Goal: Information Seeking & Learning: Learn about a topic

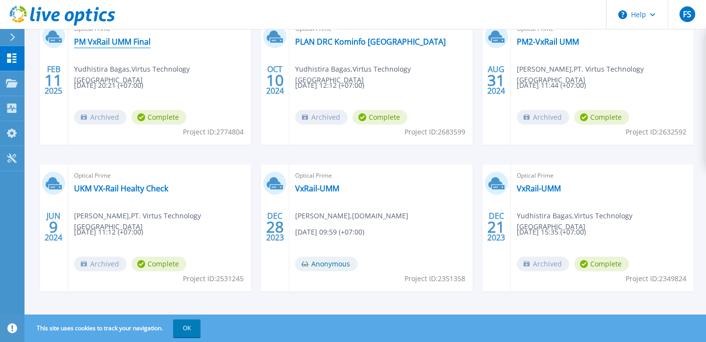
scroll to position [201, 0]
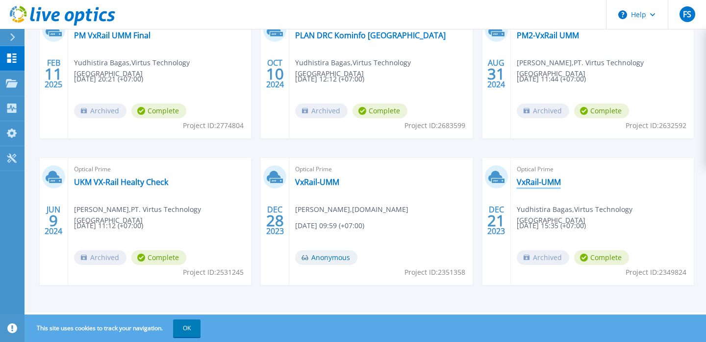
click at [548, 183] on link "VxRail-UMM" at bounding box center [539, 182] width 44 height 10
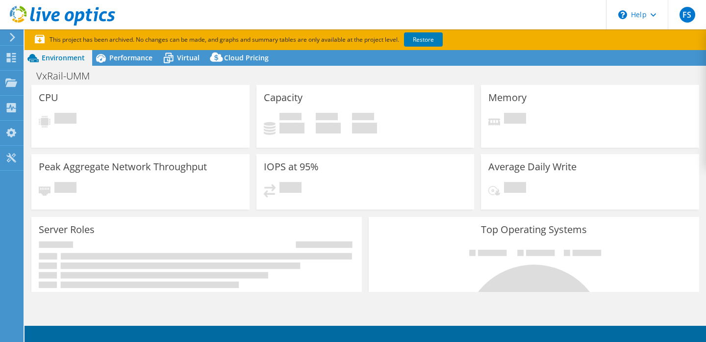
select select "[GEOGRAPHIC_DATA]"
select select "USD"
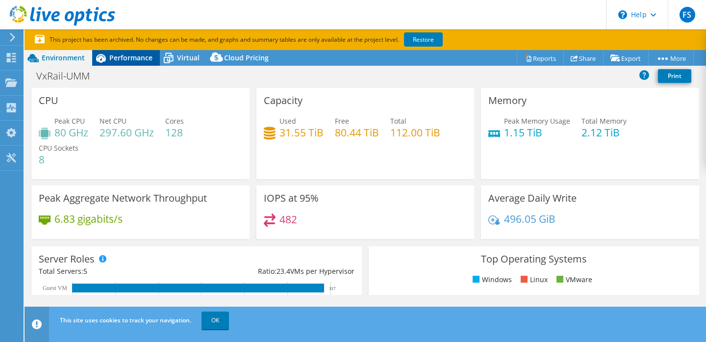
click at [131, 60] on span "Performance" at bounding box center [130, 57] width 43 height 9
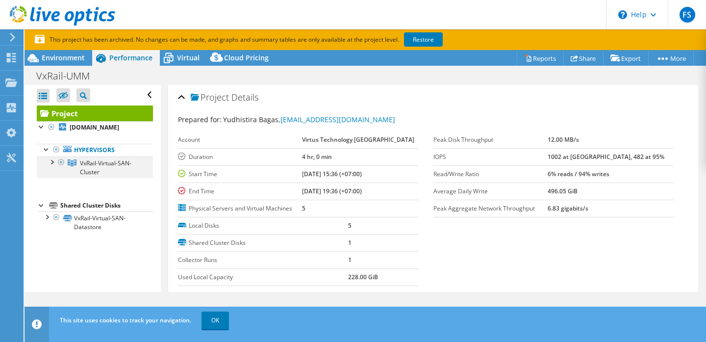
click at [50, 164] on div at bounding box center [52, 161] width 10 height 10
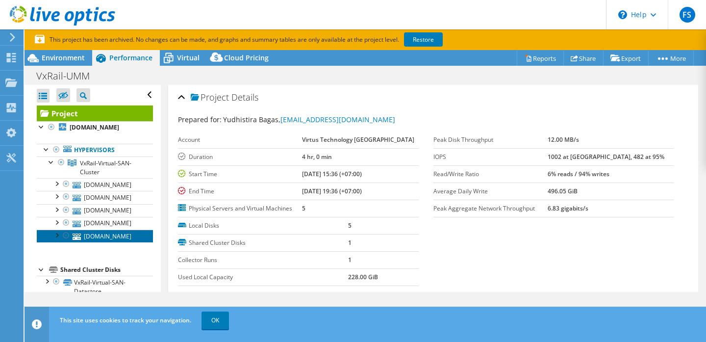
click at [113, 238] on link "[DOMAIN_NAME]" at bounding box center [95, 235] width 116 height 13
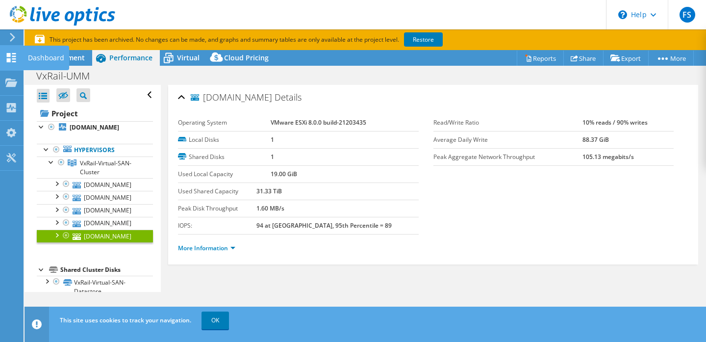
click at [41, 56] on div "Dashboard" at bounding box center [46, 58] width 46 height 25
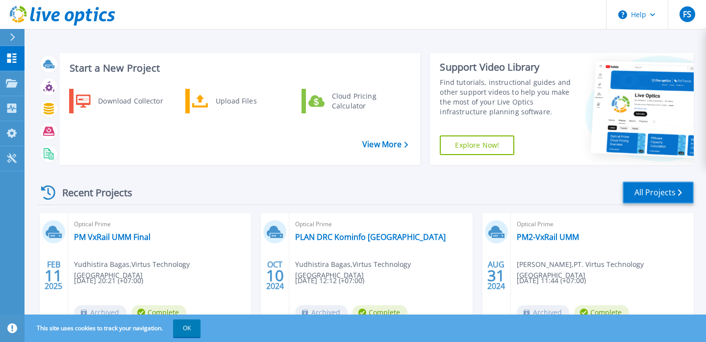
click at [664, 193] on link "All Projects" at bounding box center [657, 192] width 71 height 22
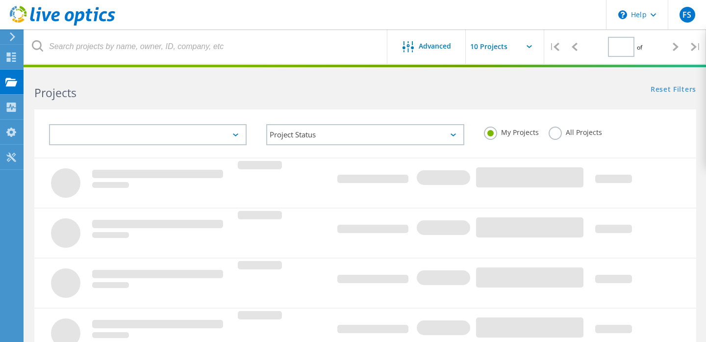
type input "1"
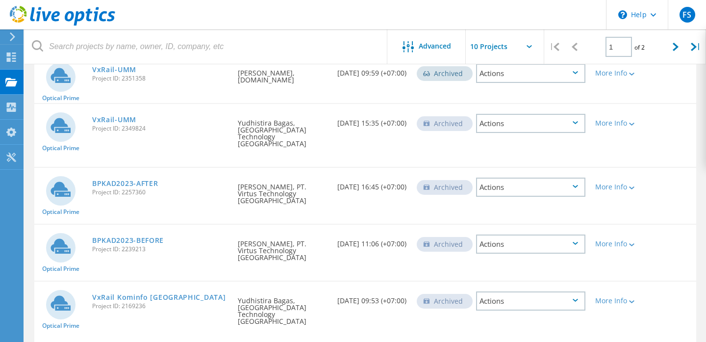
scroll to position [367, 0]
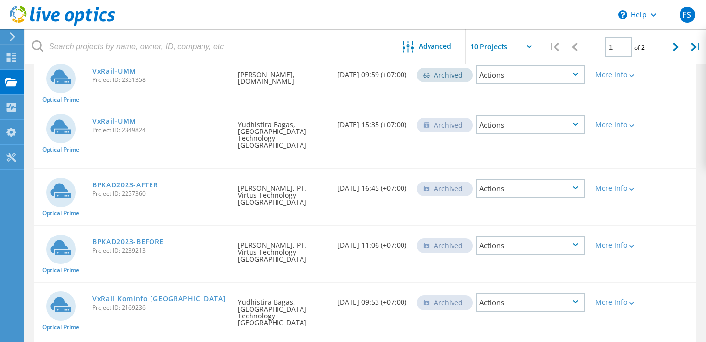
click at [143, 238] on link "BPKAD2023-BEFORE" at bounding box center [128, 241] width 72 height 7
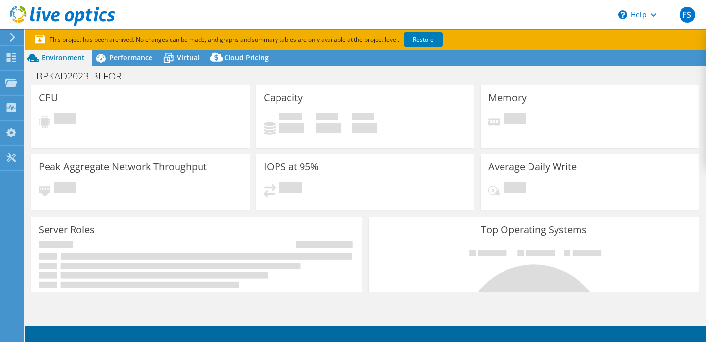
select select "USD"
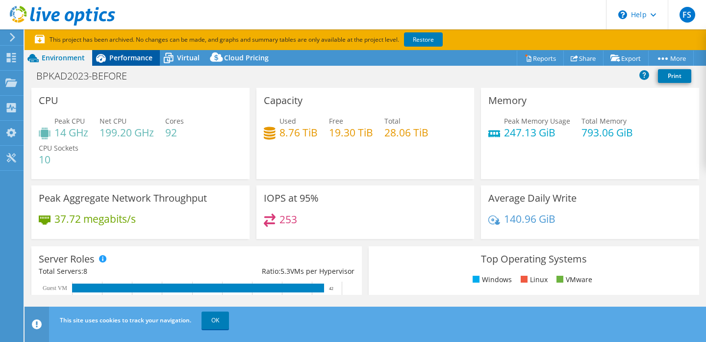
click at [125, 58] on span "Performance" at bounding box center [130, 57] width 43 height 9
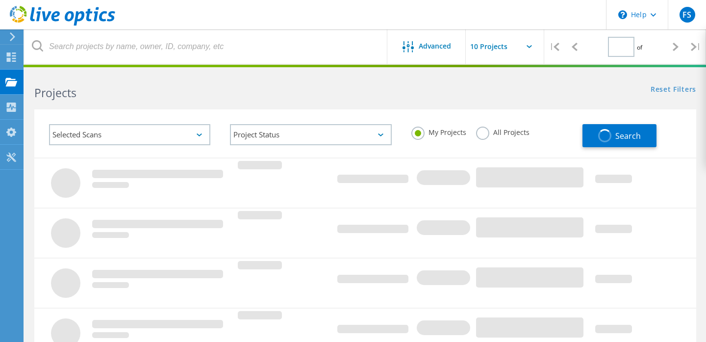
type input "1"
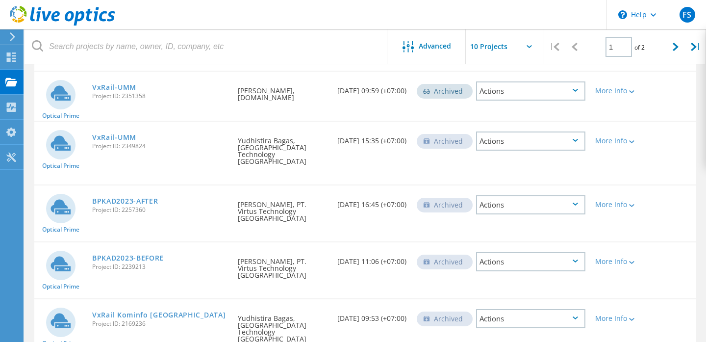
scroll to position [337, 0]
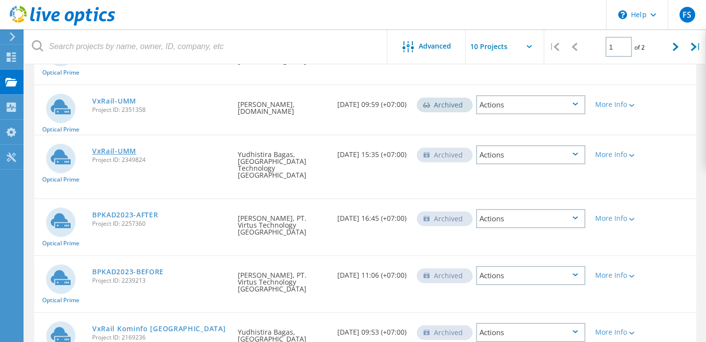
click at [104, 148] on link "VxRail-UMM" at bounding box center [114, 151] width 44 height 7
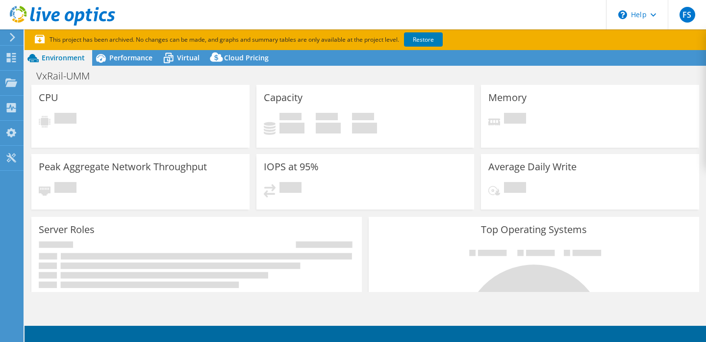
select select "[GEOGRAPHIC_DATA]"
select select "USD"
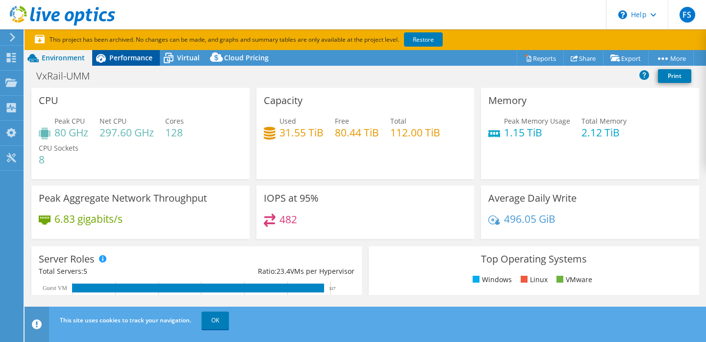
click at [117, 59] on span "Performance" at bounding box center [130, 57] width 43 height 9
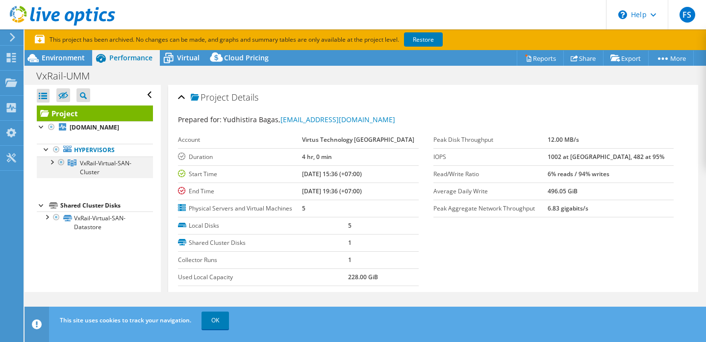
click at [52, 160] on div at bounding box center [52, 161] width 10 height 10
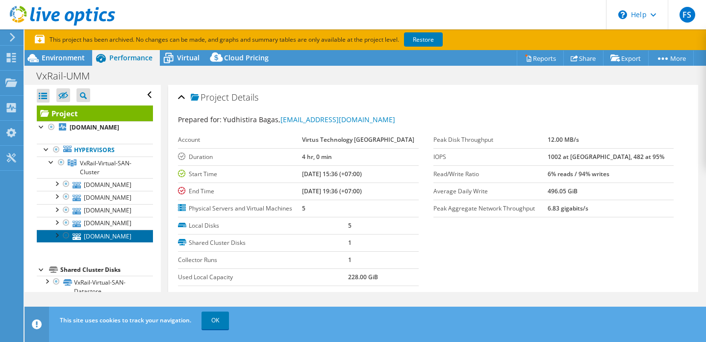
click at [113, 232] on link "[DOMAIN_NAME]" at bounding box center [95, 235] width 116 height 13
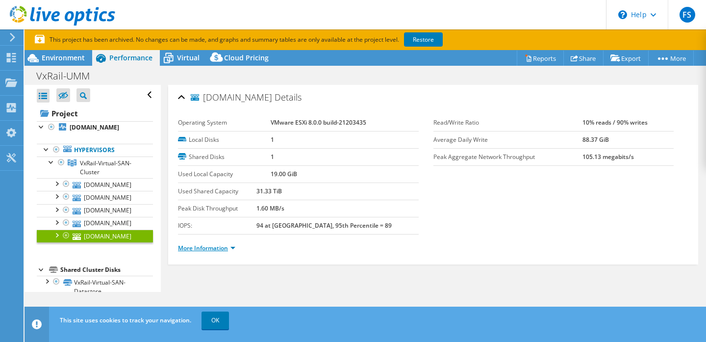
click at [207, 245] on link "More Information" at bounding box center [206, 248] width 57 height 8
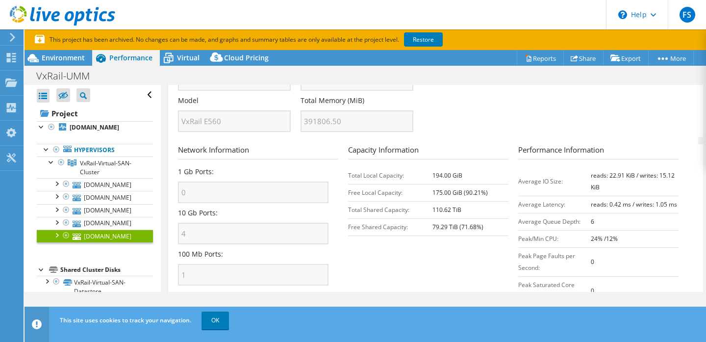
scroll to position [412, 0]
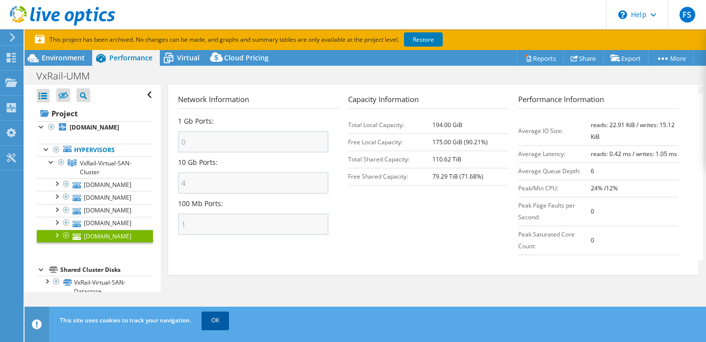
click at [220, 321] on link "OK" at bounding box center [214, 320] width 27 height 18
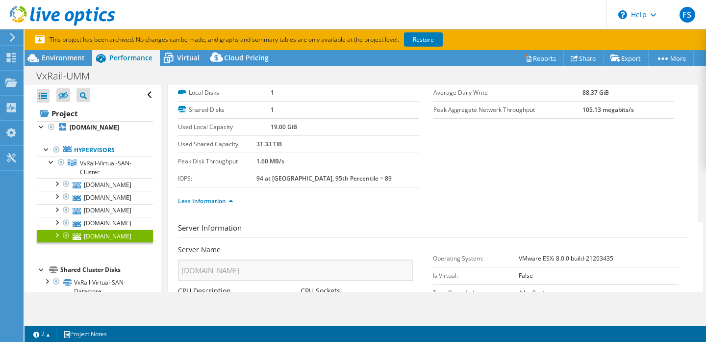
scroll to position [46, 0]
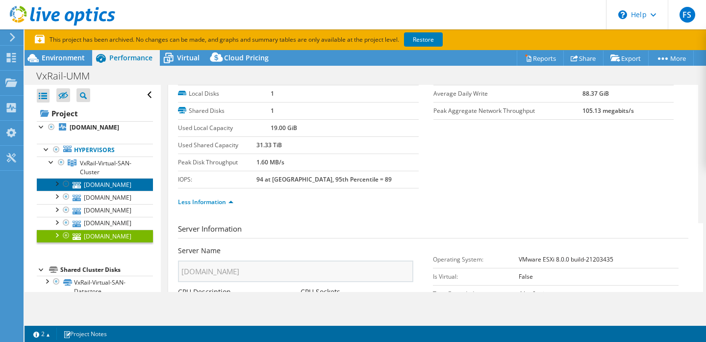
click at [130, 188] on link "[DOMAIN_NAME]" at bounding box center [95, 184] width 116 height 13
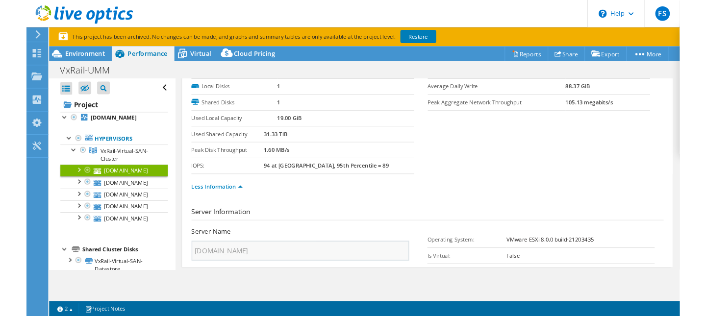
scroll to position [0, 0]
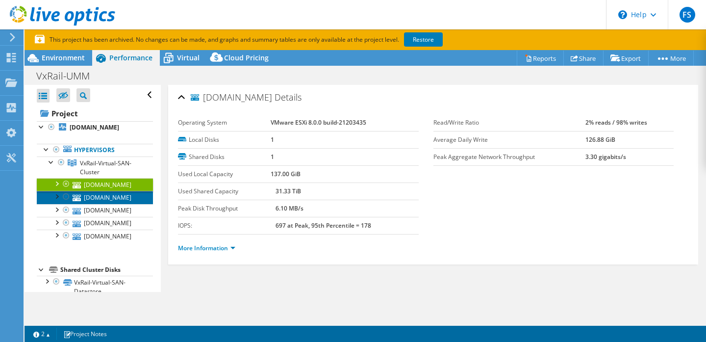
click at [112, 195] on link "[DOMAIN_NAME]" at bounding box center [95, 197] width 116 height 13
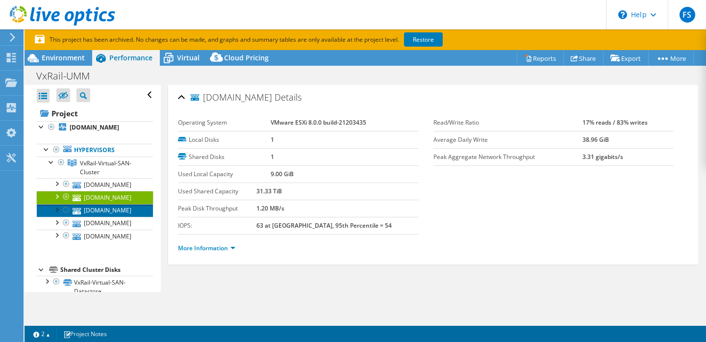
click at [116, 214] on link "[DOMAIN_NAME]" at bounding box center [95, 210] width 116 height 13
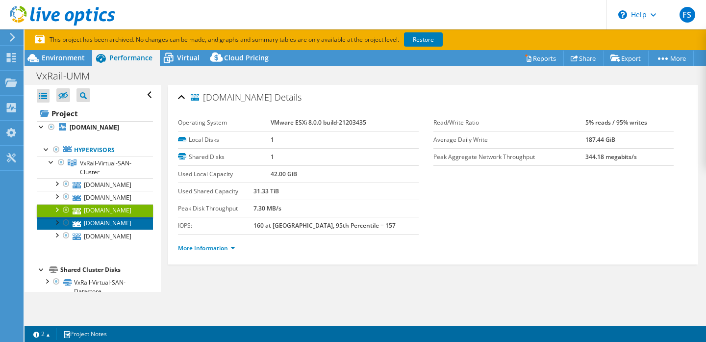
click at [118, 226] on link "[DOMAIN_NAME]" at bounding box center [95, 223] width 116 height 13
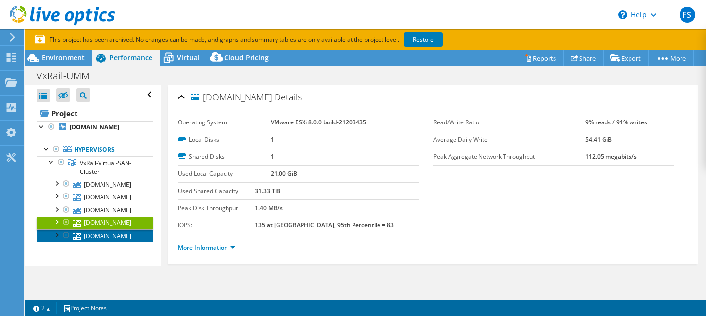
click at [104, 233] on link "[DOMAIN_NAME]" at bounding box center [95, 235] width 116 height 13
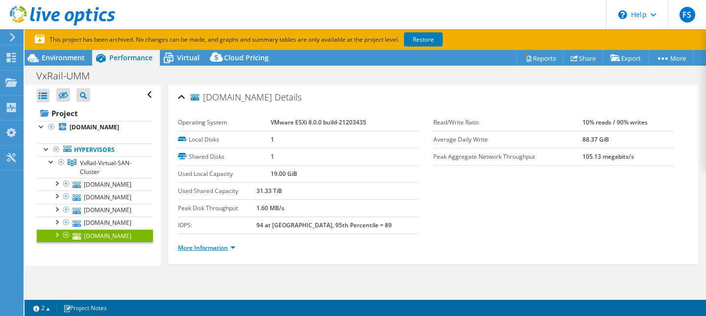
click at [217, 249] on link "More Information" at bounding box center [206, 248] width 57 height 8
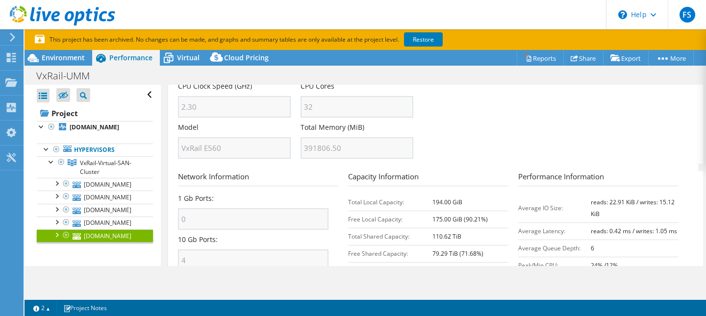
scroll to position [340, 0]
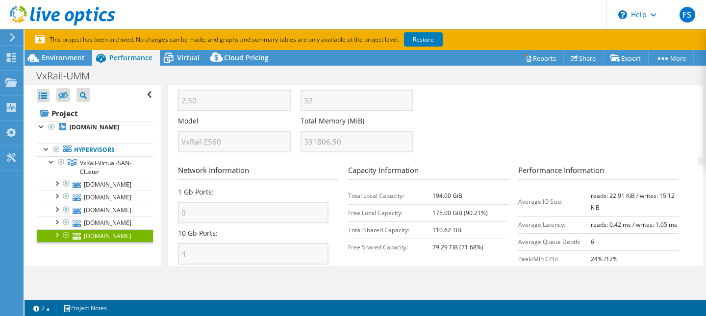
click at [58, 234] on div at bounding box center [56, 234] width 10 height 10
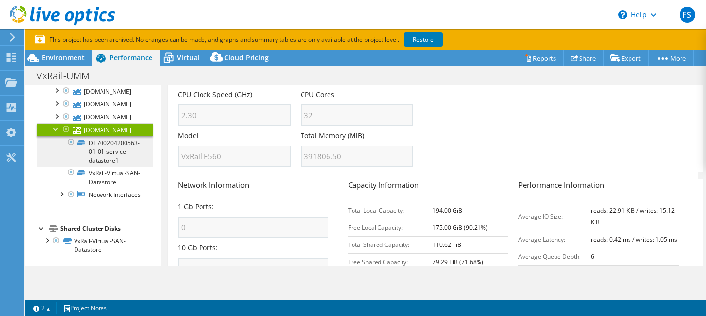
scroll to position [105, 0]
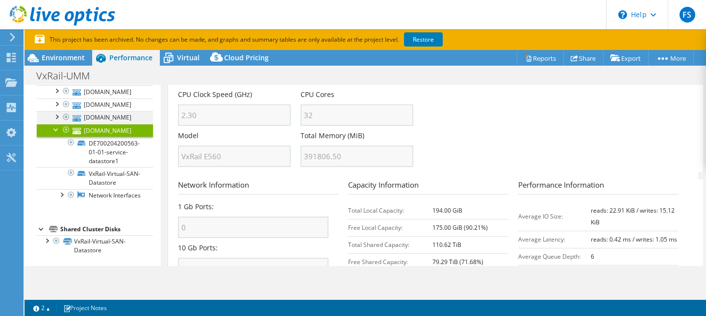
click at [57, 117] on div at bounding box center [56, 116] width 10 height 10
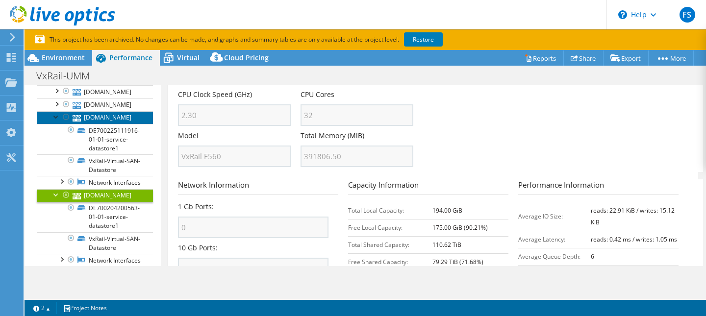
click at [116, 120] on link "[DOMAIN_NAME]" at bounding box center [95, 117] width 116 height 13
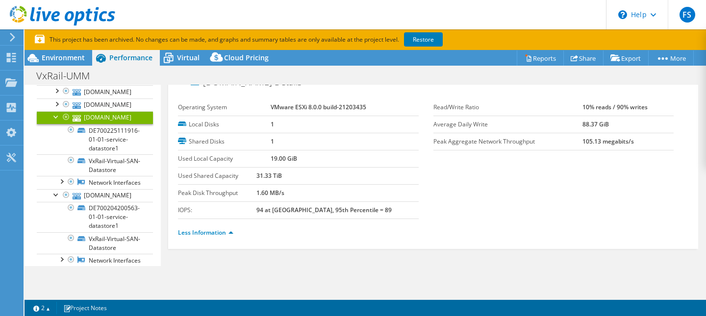
scroll to position [15, 0]
click at [225, 230] on link "More Information" at bounding box center [206, 233] width 57 height 8
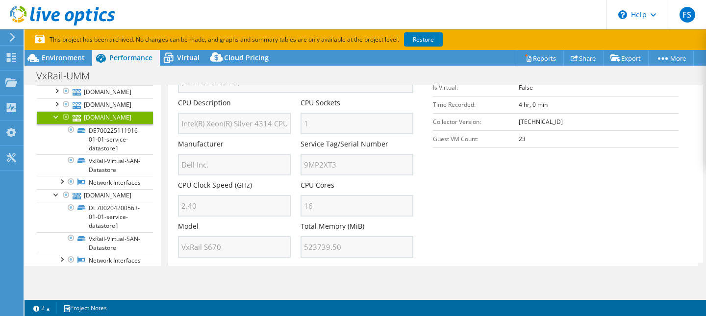
scroll to position [232, 0]
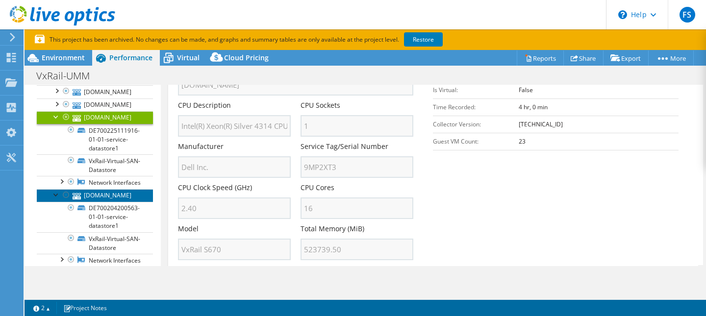
click at [111, 202] on link "[DOMAIN_NAME]" at bounding box center [95, 195] width 116 height 13
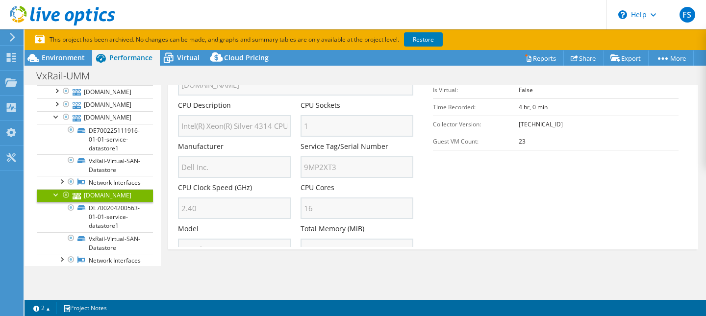
scroll to position [15, 0]
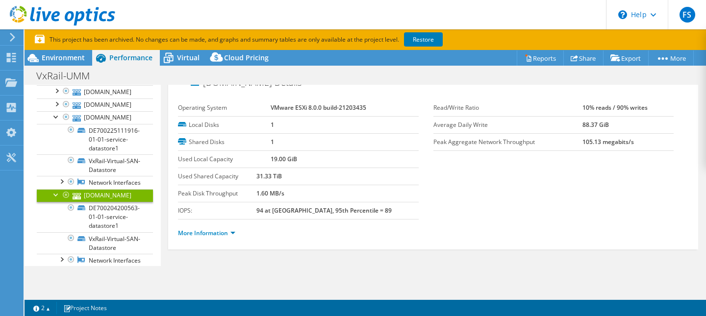
click at [219, 238] on li "More Information" at bounding box center [209, 233] width 63 height 11
click at [229, 230] on link "More Information" at bounding box center [206, 233] width 57 height 8
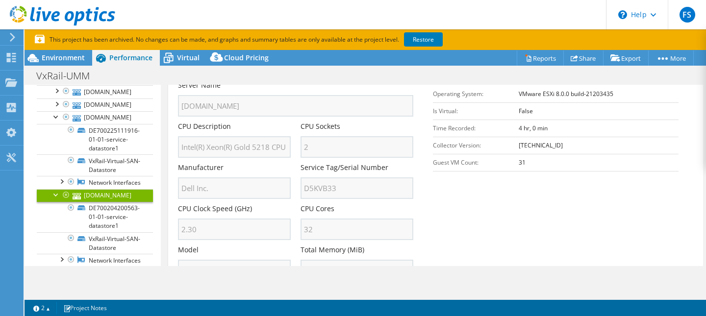
scroll to position [212, 0]
click at [619, 63] on link "Export" at bounding box center [626, 57] width 46 height 15
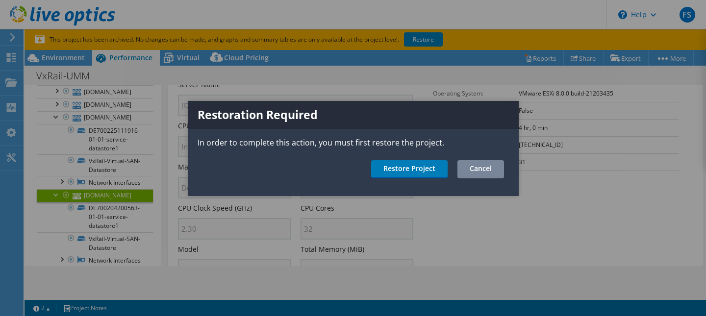
click at [491, 171] on link "Cancel" at bounding box center [480, 169] width 47 height 18
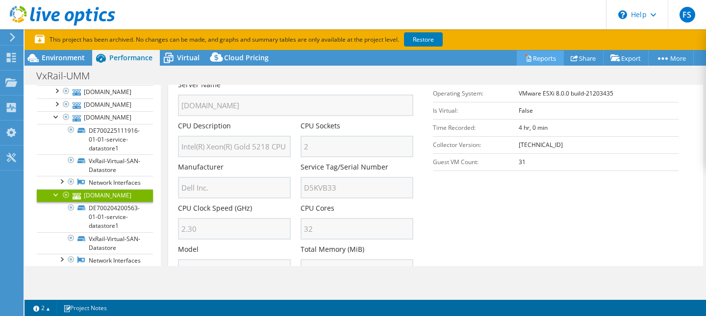
click at [533, 60] on link "Reports" at bounding box center [540, 57] width 47 height 15
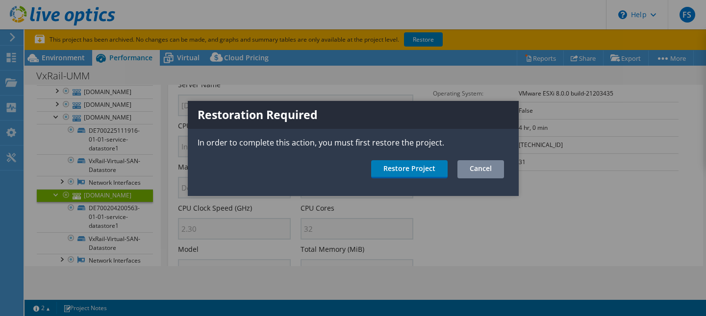
click at [476, 166] on link "Cancel" at bounding box center [480, 169] width 47 height 18
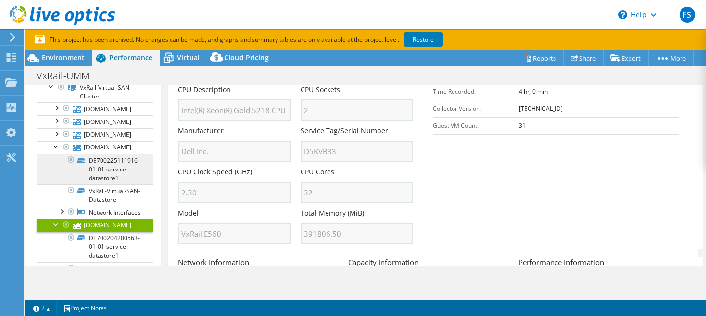
scroll to position [75, 0]
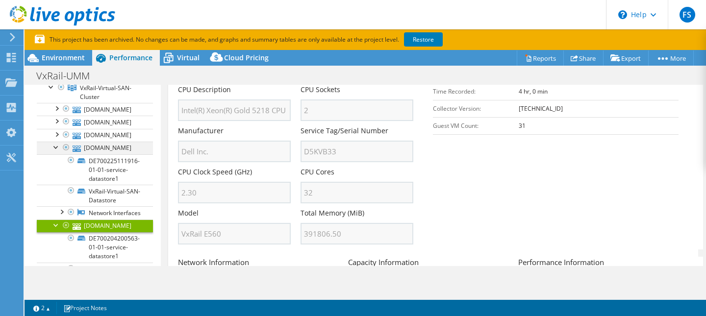
click at [56, 149] on div at bounding box center [56, 147] width 10 height 10
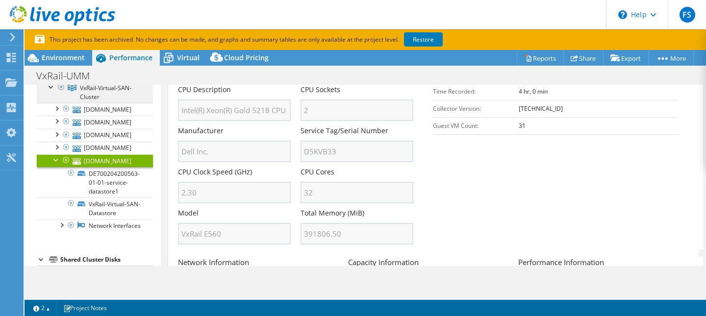
click at [98, 87] on span "VxRail-Virtual-SAN-Cluster" at bounding box center [105, 92] width 51 height 17
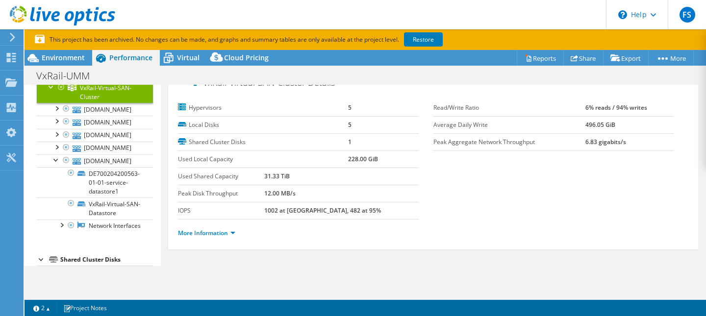
scroll to position [0, 0]
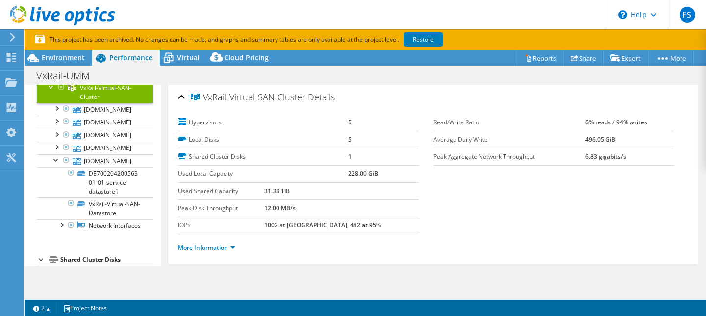
click at [234, 241] on ul "More Information" at bounding box center [433, 246] width 510 height 13
click at [222, 249] on link "More Information" at bounding box center [206, 248] width 57 height 8
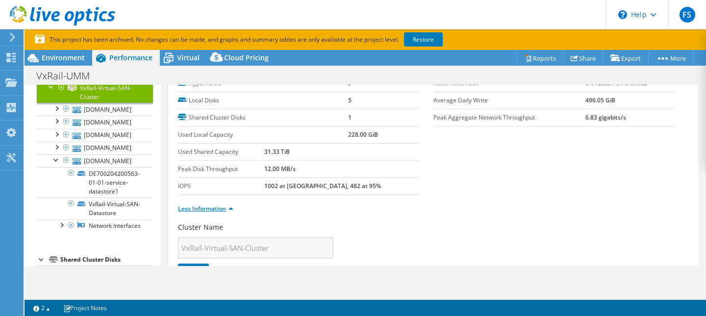
scroll to position [40, 0]
drag, startPoint x: 294, startPoint y: 150, endPoint x: 346, endPoint y: 149, distance: 52.0
click at [346, 149] on td "31.33 TiB" at bounding box center [341, 151] width 154 height 17
click at [290, 152] on b "31.33 TiB" at bounding box center [276, 151] width 25 height 8
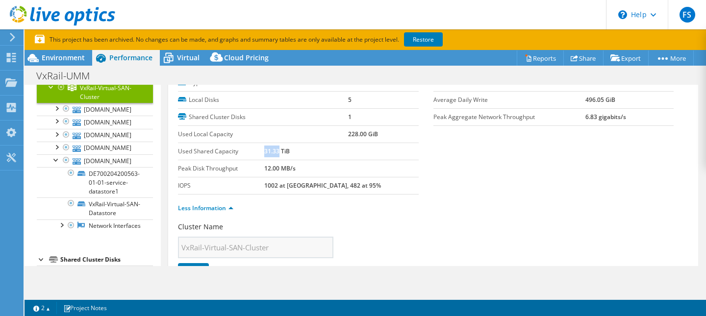
click at [290, 152] on b "31.33 TiB" at bounding box center [276, 151] width 25 height 8
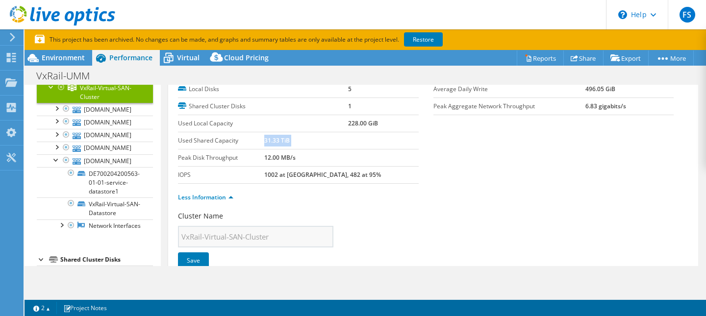
scroll to position [52, 0]
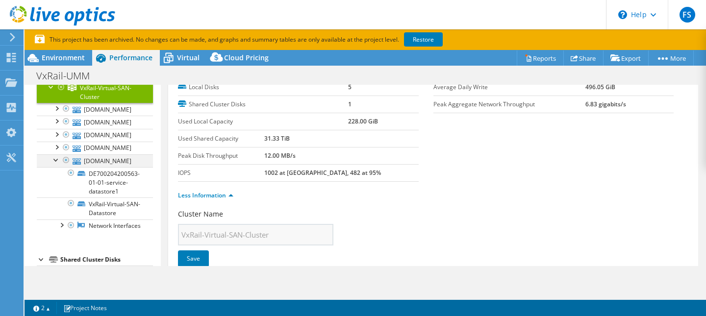
click at [55, 162] on div at bounding box center [56, 159] width 10 height 10
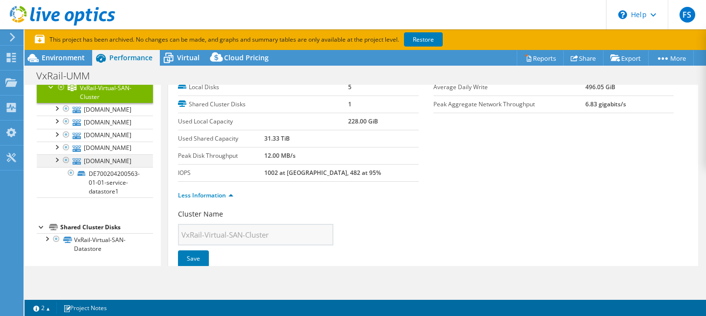
scroll to position [43, 0]
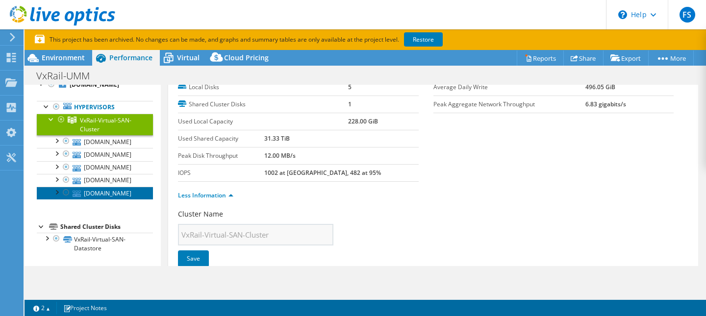
click at [116, 191] on link "[DOMAIN_NAME]" at bounding box center [95, 193] width 116 height 13
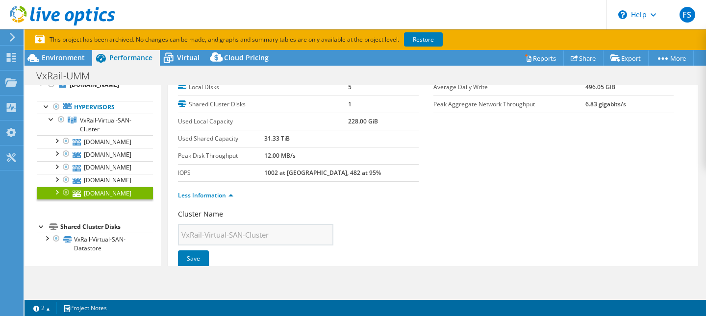
scroll to position [15, 0]
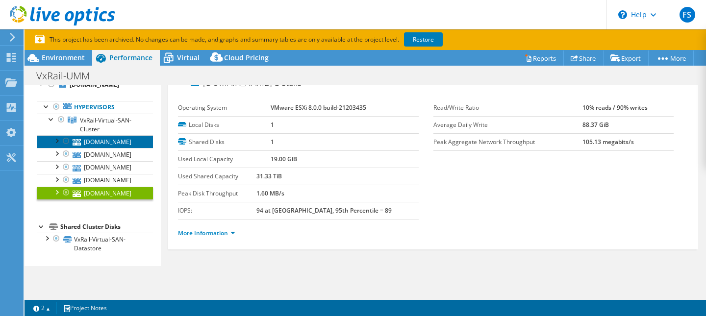
click at [123, 144] on link "[DOMAIN_NAME]" at bounding box center [95, 141] width 116 height 13
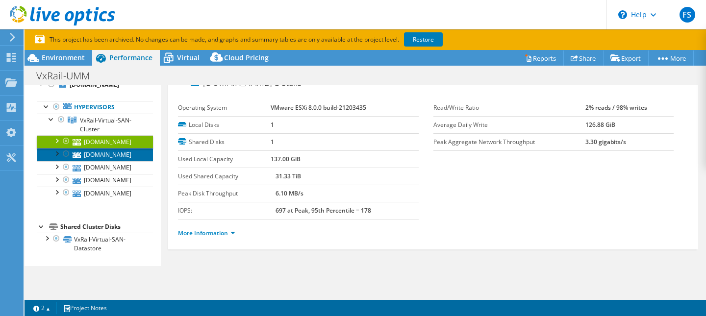
click at [118, 156] on link "[DOMAIN_NAME]" at bounding box center [95, 154] width 116 height 13
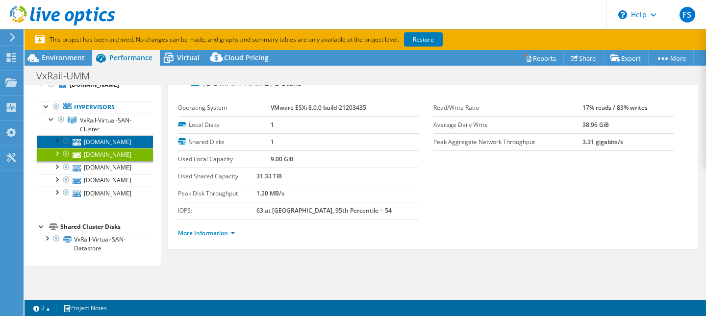
click at [119, 146] on link "[DOMAIN_NAME]" at bounding box center [95, 141] width 116 height 13
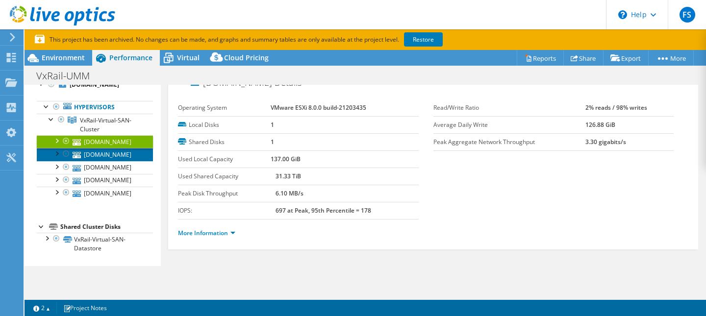
click at [117, 153] on link "[DOMAIN_NAME]" at bounding box center [95, 154] width 116 height 13
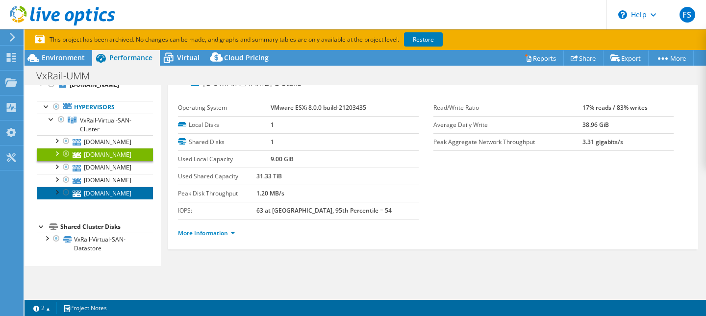
click at [111, 195] on link "[DOMAIN_NAME]" at bounding box center [95, 193] width 116 height 13
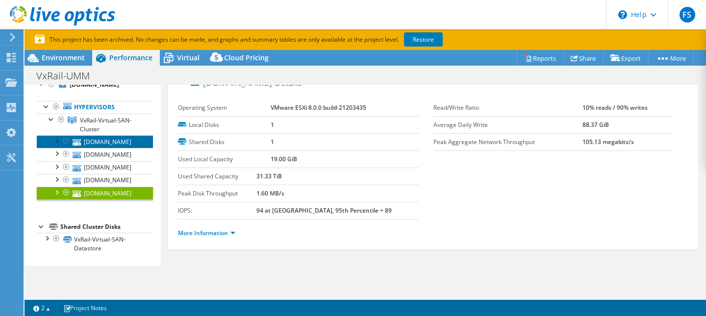
click at [124, 141] on link "[DOMAIN_NAME]" at bounding box center [95, 141] width 116 height 13
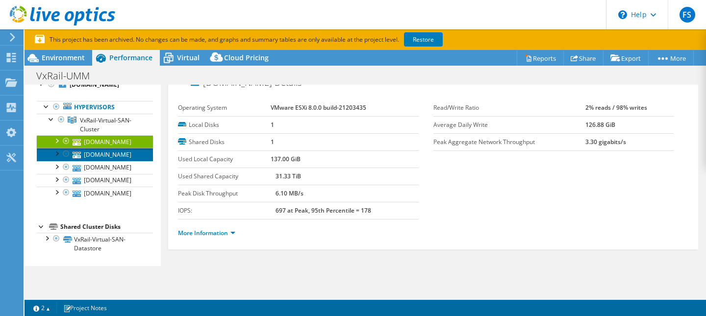
click at [120, 151] on link "[DOMAIN_NAME]" at bounding box center [95, 154] width 116 height 13
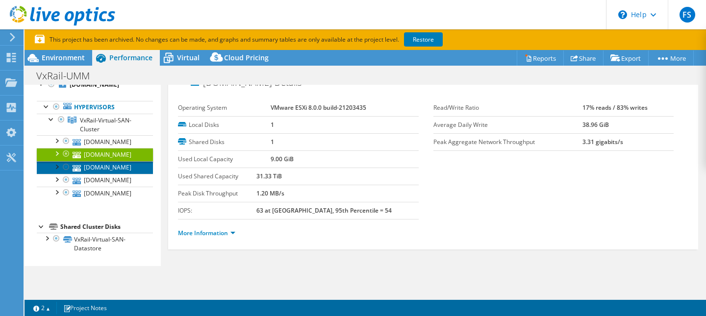
click at [121, 165] on link "[DOMAIN_NAME]" at bounding box center [95, 167] width 116 height 13
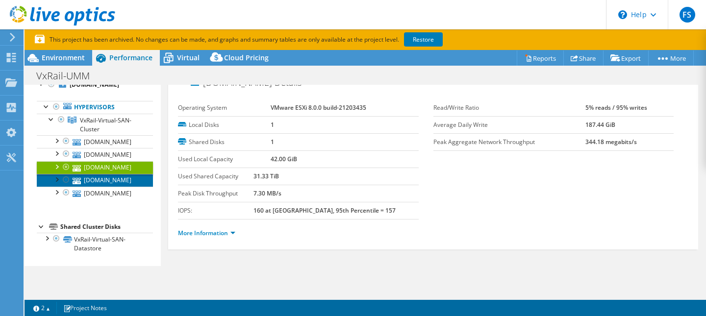
click at [118, 180] on link "[DOMAIN_NAME]" at bounding box center [95, 180] width 116 height 13
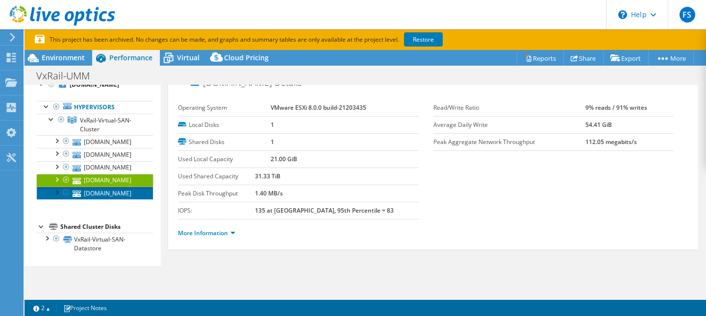
click at [110, 195] on link "[DOMAIN_NAME]" at bounding box center [95, 193] width 116 height 13
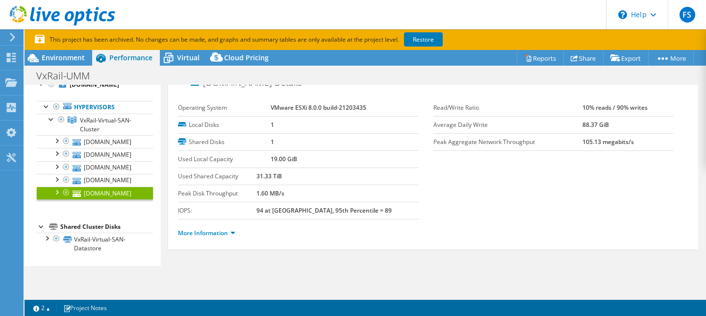
click at [56, 191] on div at bounding box center [56, 192] width 10 height 10
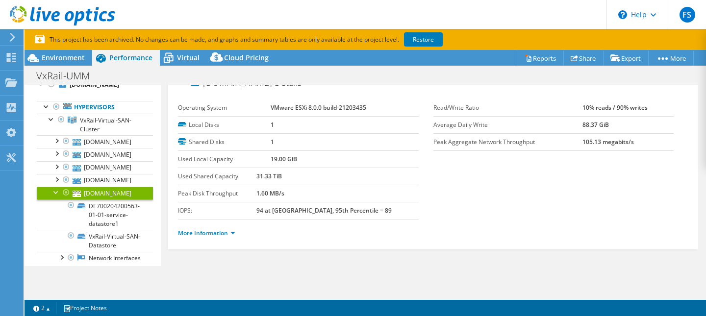
click at [213, 226] on ul "More Information" at bounding box center [433, 231] width 510 height 13
click at [217, 234] on link "More Information" at bounding box center [206, 233] width 57 height 8
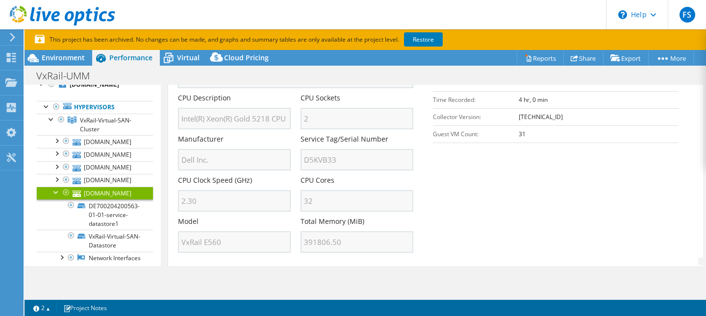
scroll to position [239, 0]
click at [121, 167] on link "[DOMAIN_NAME]" at bounding box center [95, 167] width 116 height 13
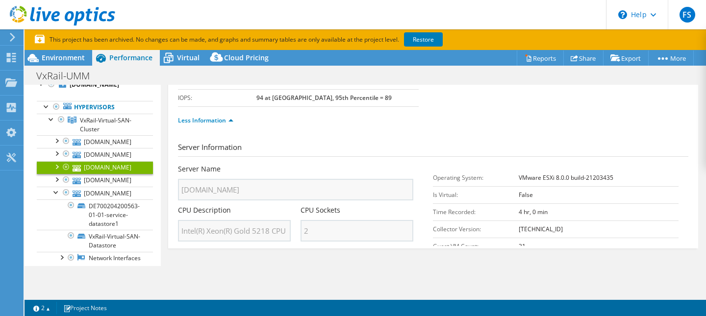
scroll to position [15, 0]
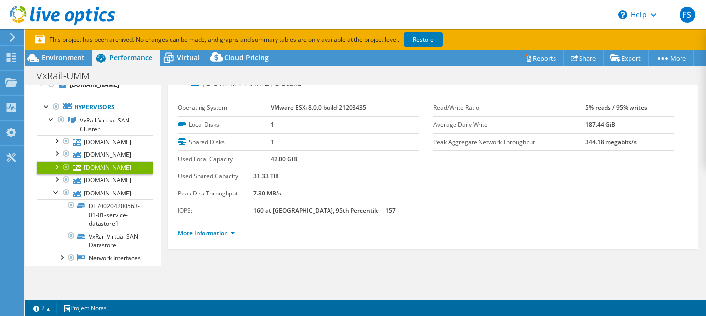
click at [228, 230] on link "More Information" at bounding box center [206, 233] width 57 height 8
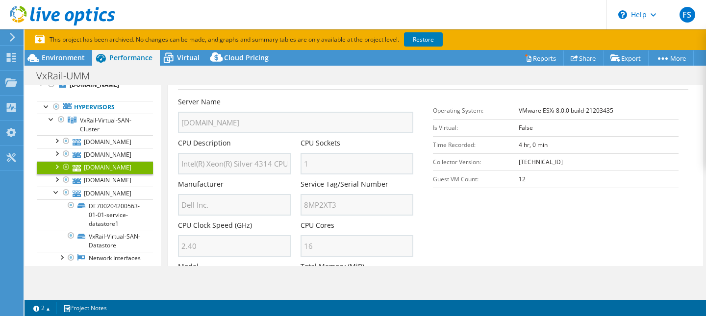
scroll to position [204, 0]
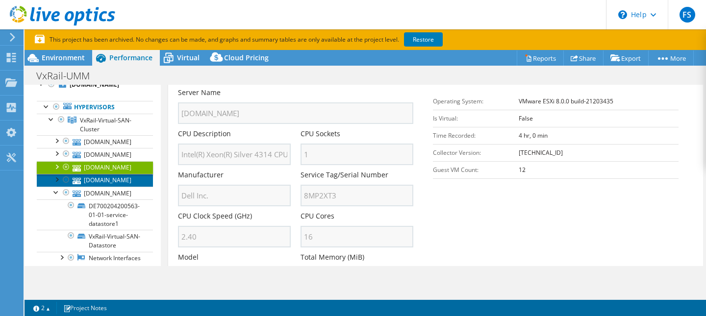
click at [119, 179] on link "[DOMAIN_NAME]" at bounding box center [95, 180] width 116 height 13
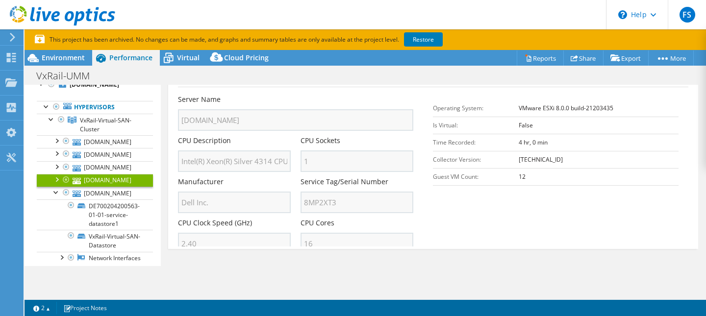
scroll to position [15, 0]
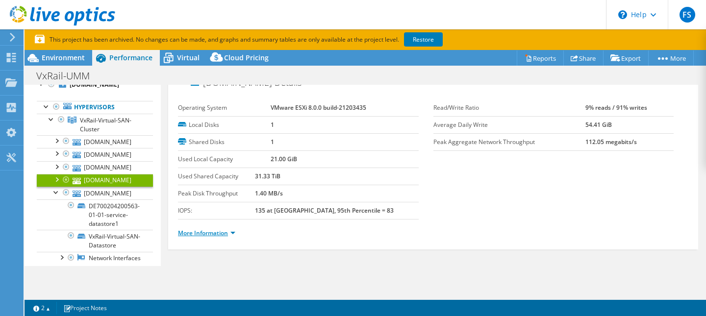
click at [233, 230] on link "More Information" at bounding box center [206, 233] width 57 height 8
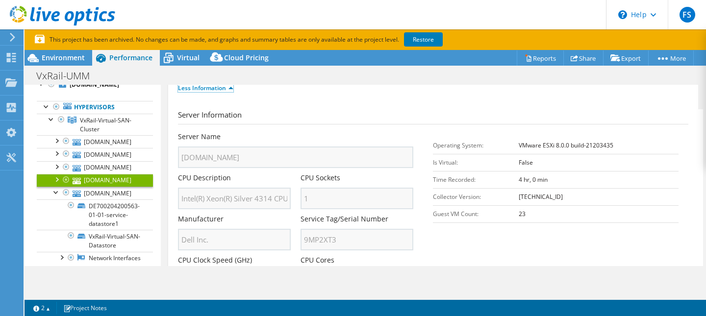
scroll to position [237, 0]
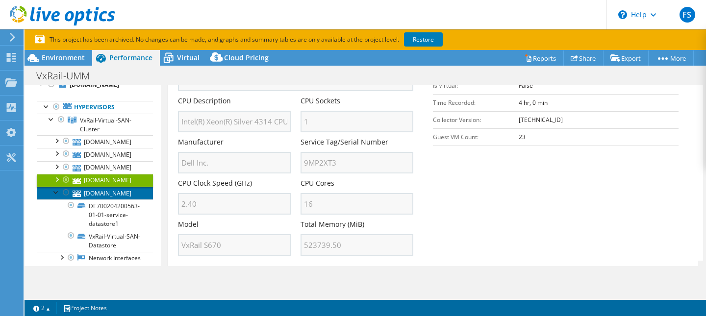
click at [114, 195] on link "[DOMAIN_NAME]" at bounding box center [95, 193] width 116 height 13
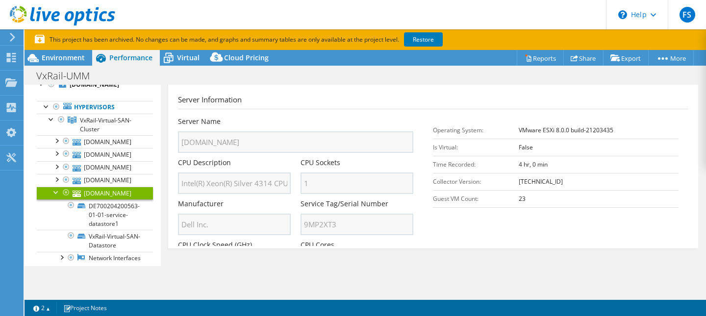
scroll to position [15, 0]
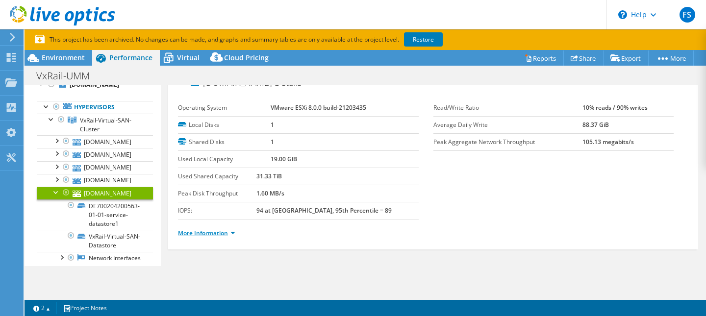
click at [224, 234] on link "More Information" at bounding box center [206, 233] width 57 height 8
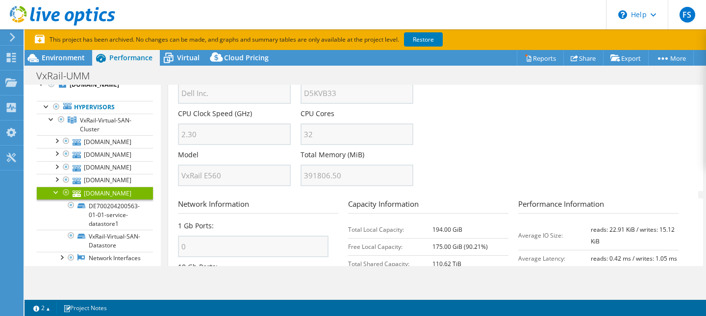
scroll to position [314, 0]
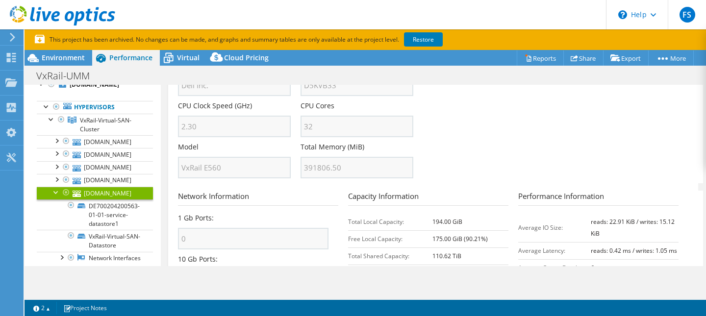
click at [295, 200] on h3 "Network Information" at bounding box center [258, 198] width 160 height 15
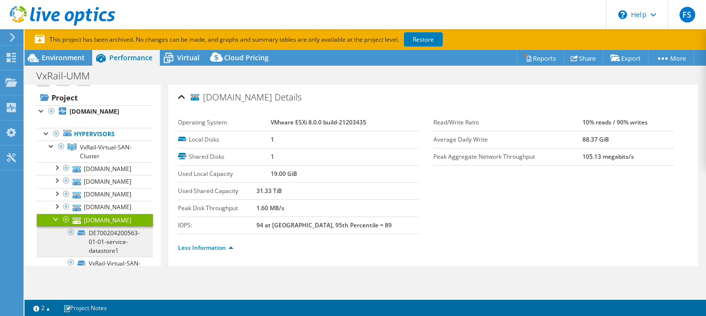
scroll to position [0, 0]
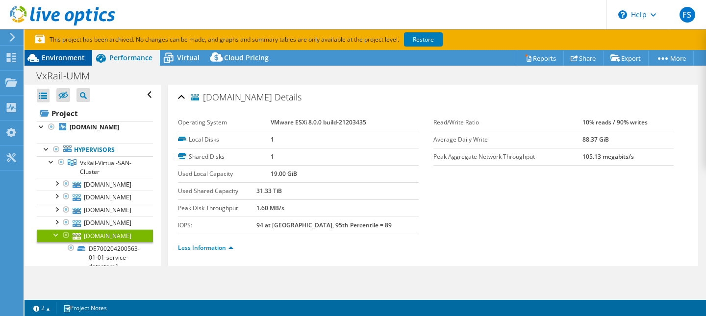
click at [59, 58] on span "Environment" at bounding box center [63, 57] width 43 height 9
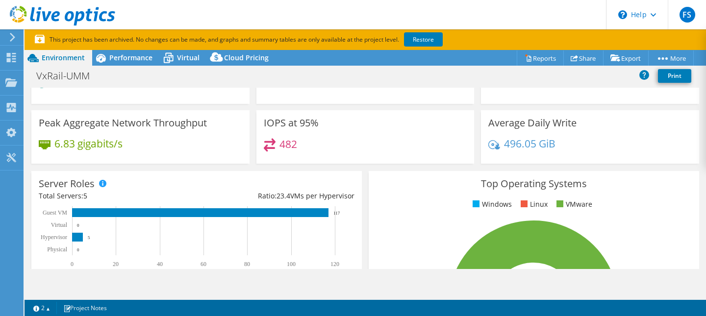
scroll to position [58, 0]
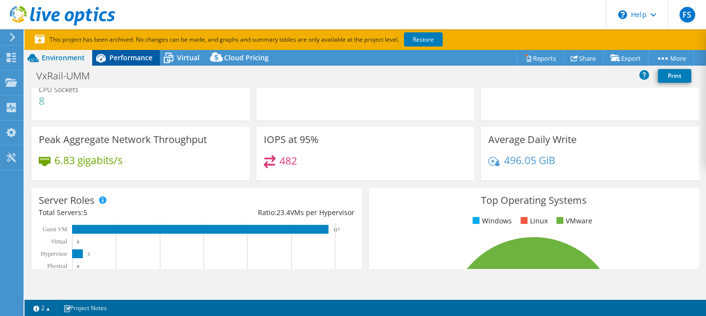
click at [130, 61] on span "Performance" at bounding box center [130, 57] width 43 height 9
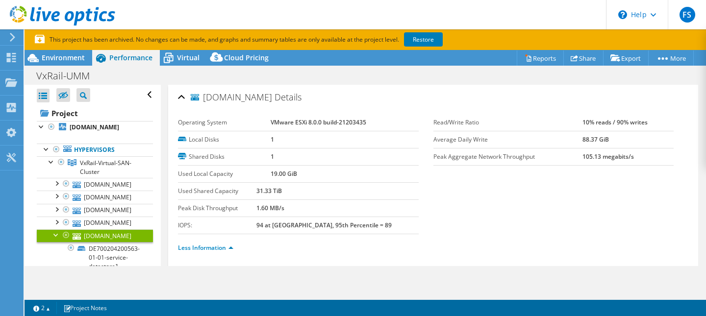
scroll to position [0, 0]
click at [42, 125] on div at bounding box center [42, 126] width 10 height 10
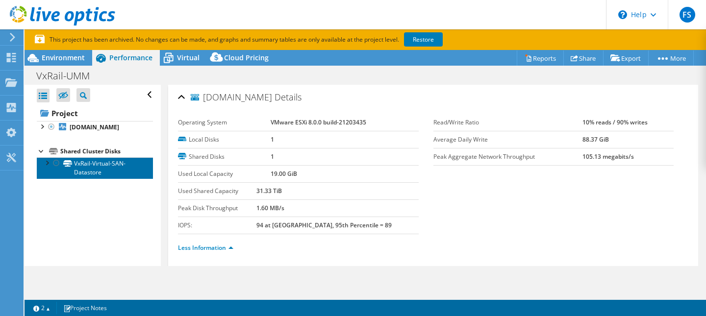
click at [93, 168] on link "VxRail-Virtual-SAN-Datastore" at bounding box center [95, 168] width 116 height 22
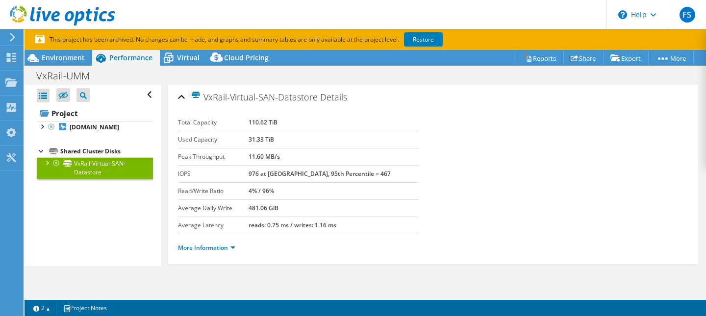
click at [42, 162] on div at bounding box center [47, 162] width 10 height 10
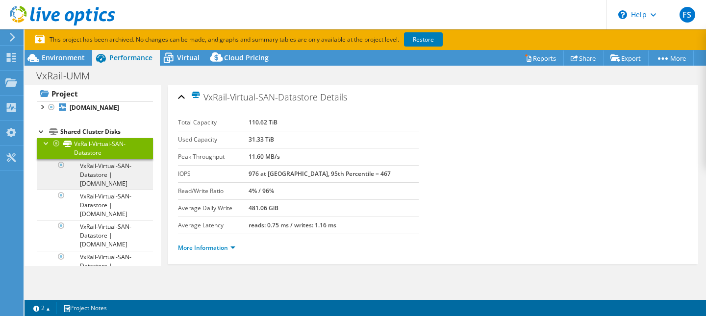
scroll to position [25, 0]
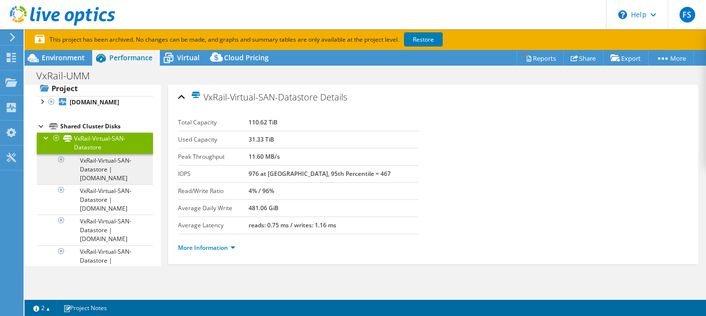
click at [102, 162] on link "VxRail-Virtual-SAN-Datastore | [DOMAIN_NAME]" at bounding box center [95, 169] width 116 height 30
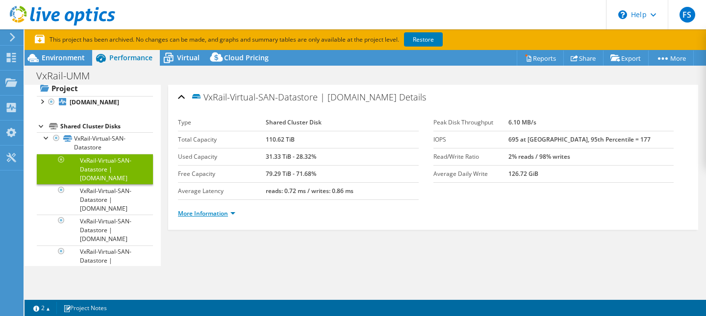
click at [221, 214] on link "More Information" at bounding box center [206, 213] width 57 height 8
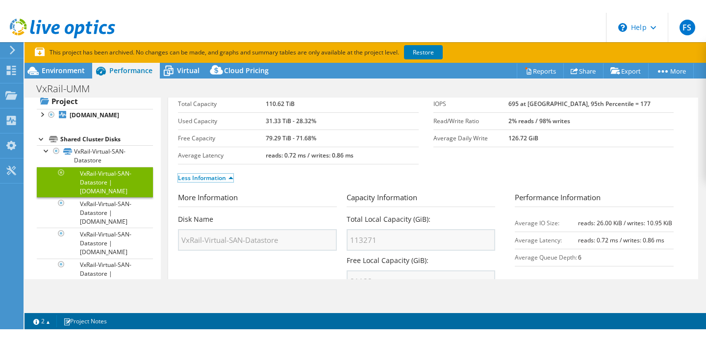
scroll to position [47, 0]
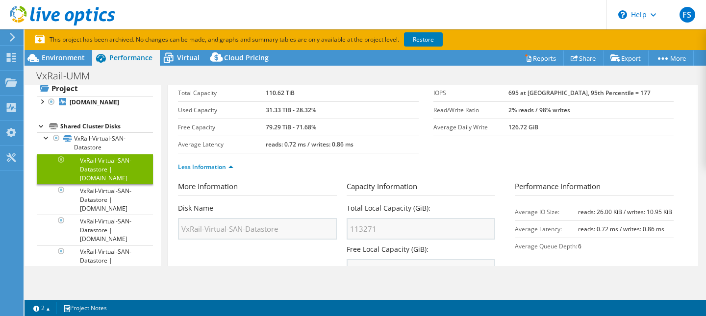
drag, startPoint x: 264, startPoint y: 111, endPoint x: 282, endPoint y: 105, distance: 19.5
click at [282, 105] on tr "Used Capacity 31.33 TiB - 28.32%" at bounding box center [298, 109] width 241 height 17
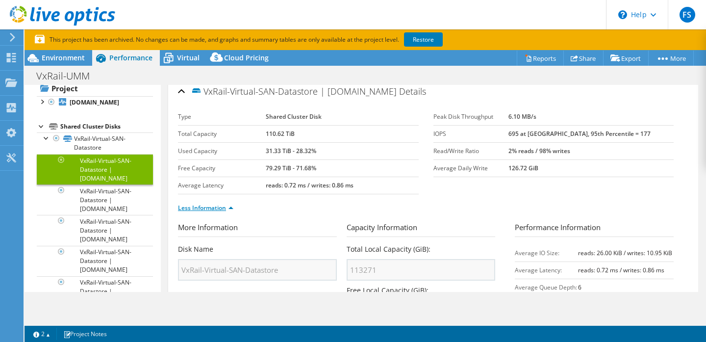
scroll to position [6, 0]
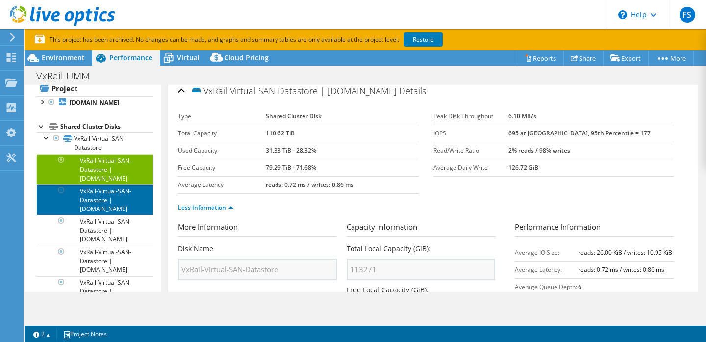
click at [106, 196] on link "VxRail-Virtual-SAN-Datastore | [DOMAIN_NAME]" at bounding box center [95, 199] width 116 height 30
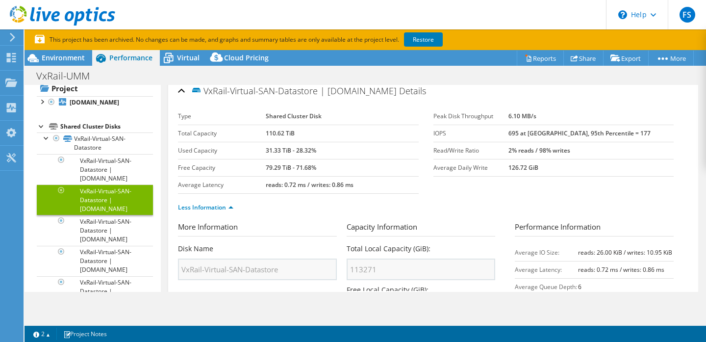
scroll to position [0, 0]
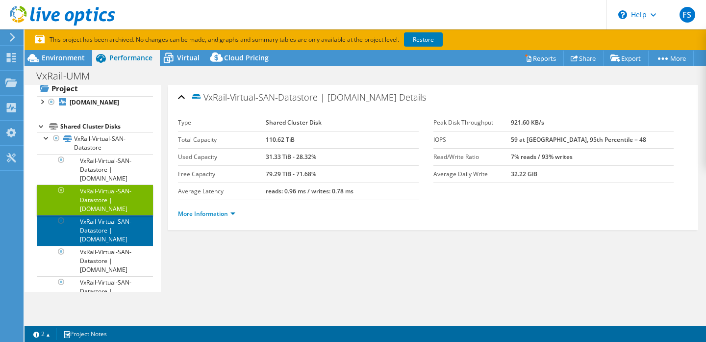
click at [119, 225] on link "VxRail-Virtual-SAN-Datastore | [DOMAIN_NAME]" at bounding box center [95, 230] width 116 height 30
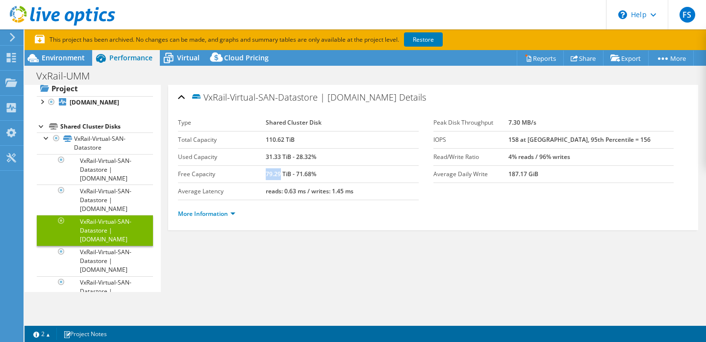
drag, startPoint x: 264, startPoint y: 174, endPoint x: 280, endPoint y: 174, distance: 15.7
click at [280, 174] on b "79.29 TiB - 71.68%" at bounding box center [291, 174] width 50 height 8
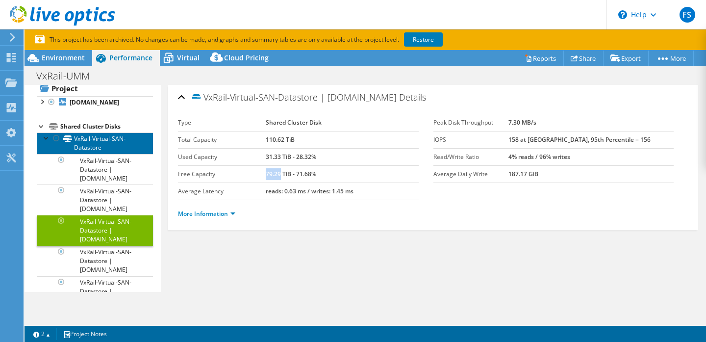
click at [99, 139] on link "VxRail-Virtual-SAN-Datastore" at bounding box center [95, 143] width 116 height 22
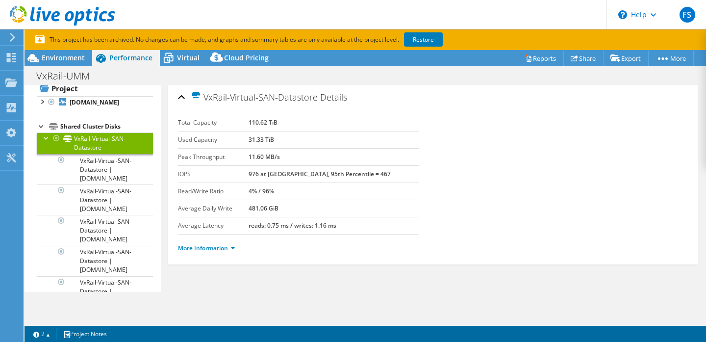
click at [217, 248] on link "More Information" at bounding box center [206, 248] width 57 height 8
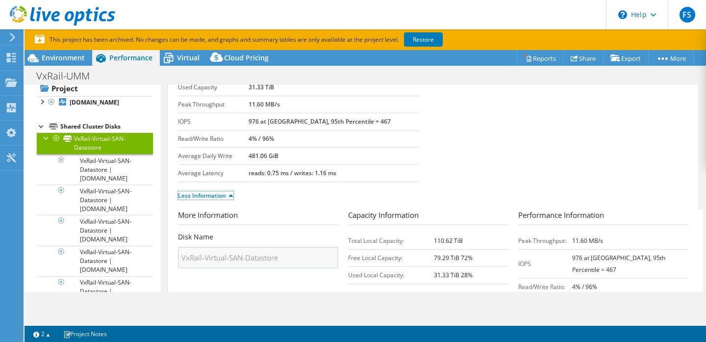
scroll to position [132, 0]
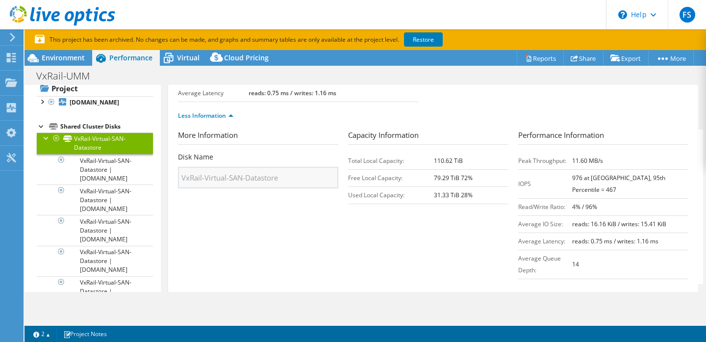
click at [437, 178] on b "79.29 TiB 72%" at bounding box center [453, 177] width 39 height 8
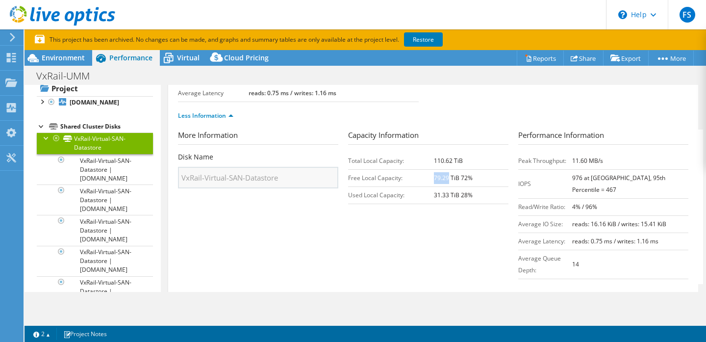
click at [437, 160] on b "110.62 TiB" at bounding box center [448, 160] width 29 height 8
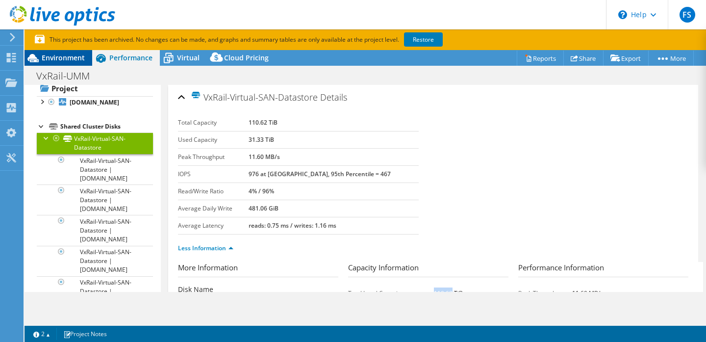
click at [63, 57] on span "Environment" at bounding box center [63, 57] width 43 height 9
